Goal: Information Seeking & Learning: Learn about a topic

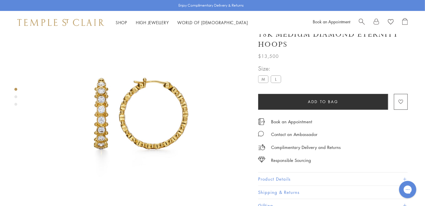
click at [273, 177] on button "Product Details" at bounding box center [333, 178] width 150 height 13
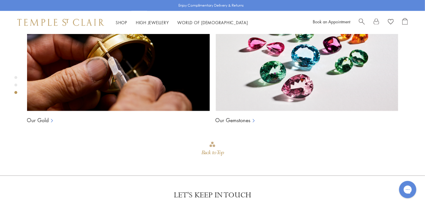
scroll to position [638, 0]
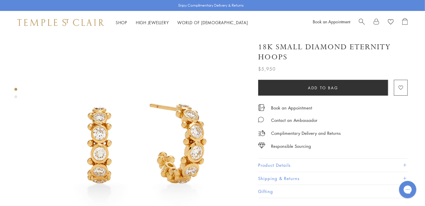
click at [267, 162] on button "Product Details" at bounding box center [333, 165] width 150 height 13
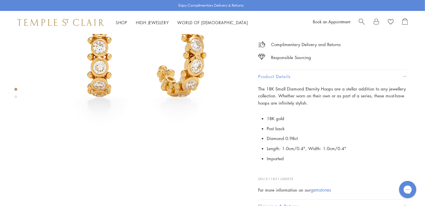
scroll to position [115, 0]
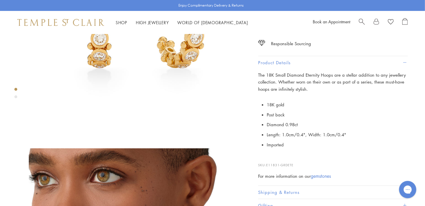
click at [311, 174] on div "For more information on our gemstones" at bounding box center [333, 175] width 150 height 7
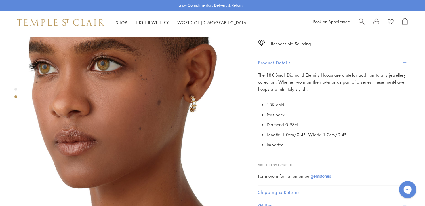
scroll to position [230, 0]
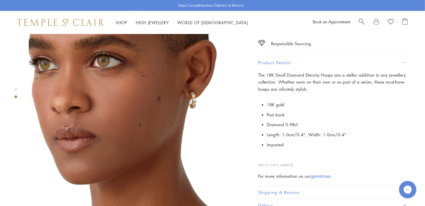
click at [317, 174] on link "gemstones" at bounding box center [321, 176] width 20 height 6
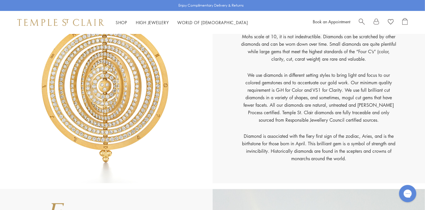
scroll to position [1208, 0]
